Goal: Navigation & Orientation: Find specific page/section

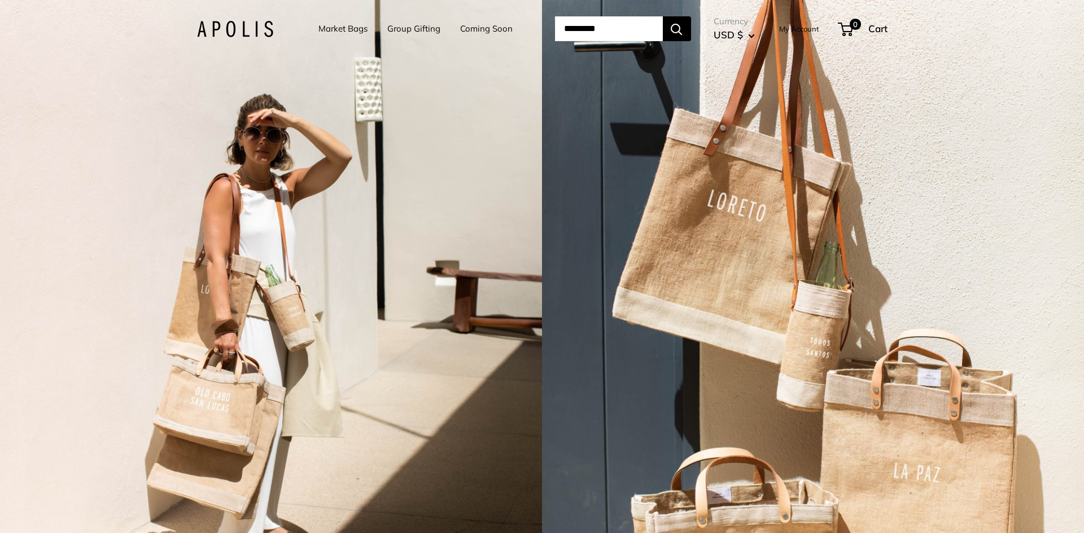
click at [223, 30] on img at bounding box center [235, 29] width 76 height 16
click at [214, 29] on img at bounding box center [235, 29] width 76 height 16
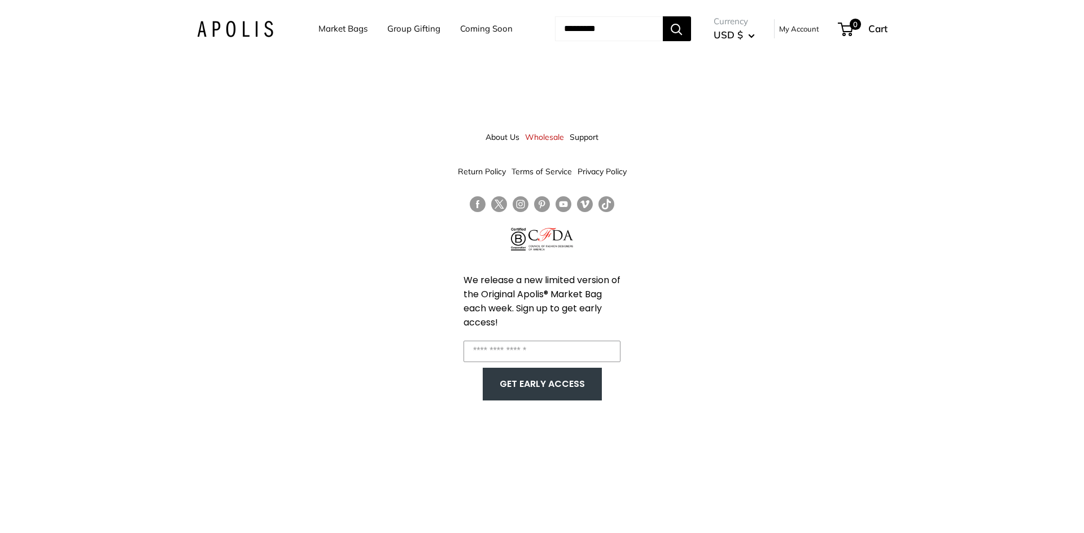
click at [475, 30] on link "Coming Soon" at bounding box center [486, 29] width 52 height 16
